Goal: Task Accomplishment & Management: Manage account settings

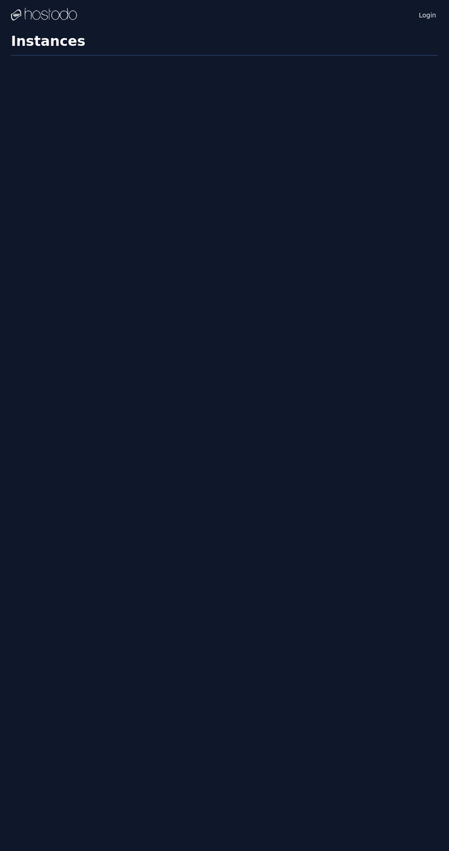
click at [427, 34] on h1 "Instances" at bounding box center [224, 44] width 427 height 22
click at [421, 15] on link "Login" at bounding box center [427, 14] width 21 height 11
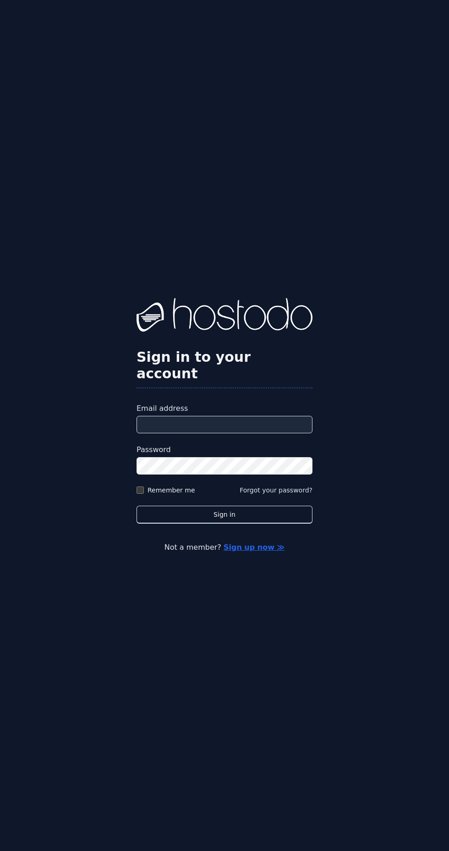
click at [243, 433] on input "Email address" at bounding box center [225, 424] width 176 height 17
type input "**********"
click at [137, 506] on button "Sign in" at bounding box center [225, 515] width 176 height 18
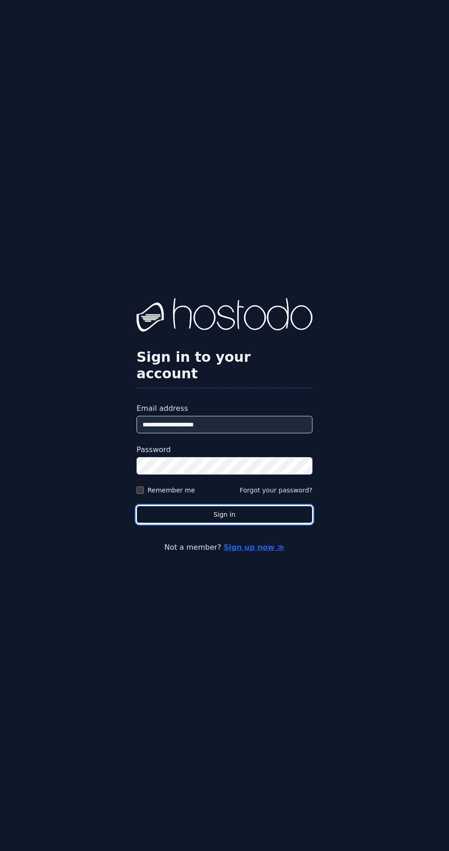
click at [190, 524] on button "Sign in" at bounding box center [225, 515] width 176 height 18
